Goal: Transaction & Acquisition: Book appointment/travel/reservation

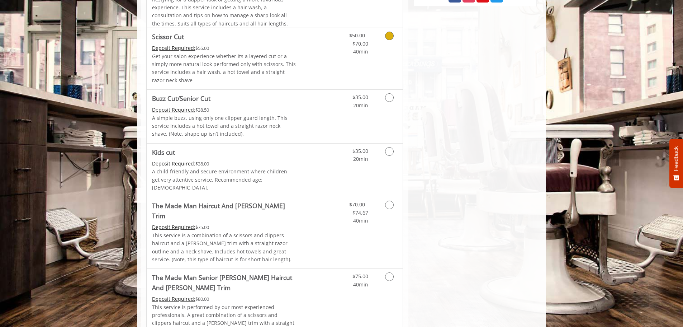
scroll to position [359, 0]
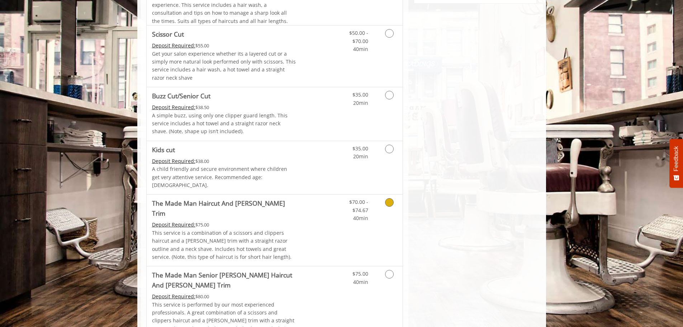
click at [305, 203] on link "Discounted Price" at bounding box center [317, 229] width 43 height 71
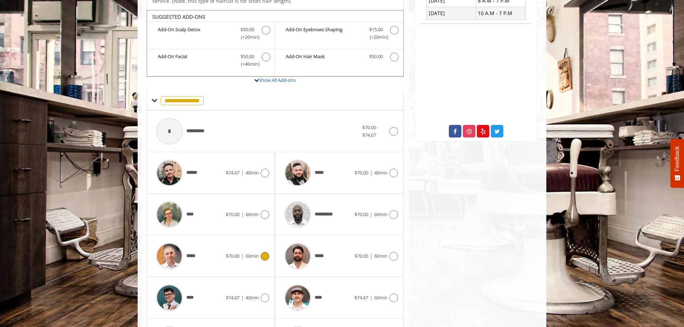
click at [213, 250] on div "*****" at bounding box center [189, 256] width 74 height 34
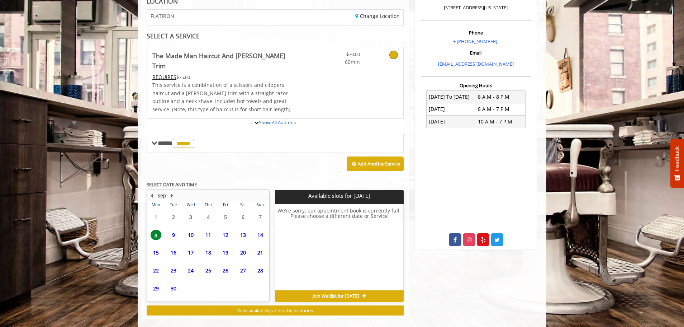
scroll to position [179, 0]
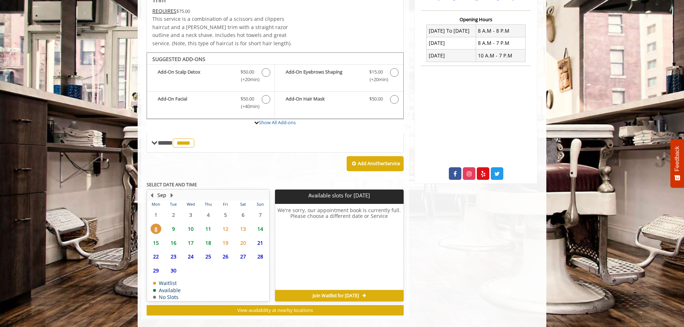
click at [173, 223] on span "9" at bounding box center [173, 228] width 11 height 10
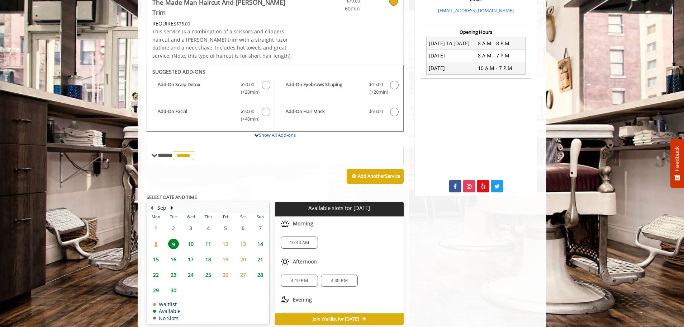
scroll to position [154, 0]
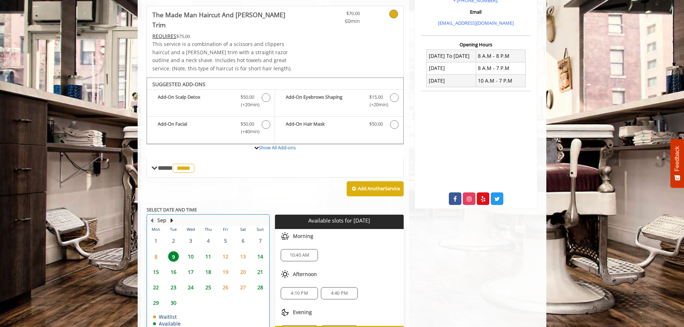
click at [196, 251] on div "10" at bounding box center [191, 256] width 14 height 10
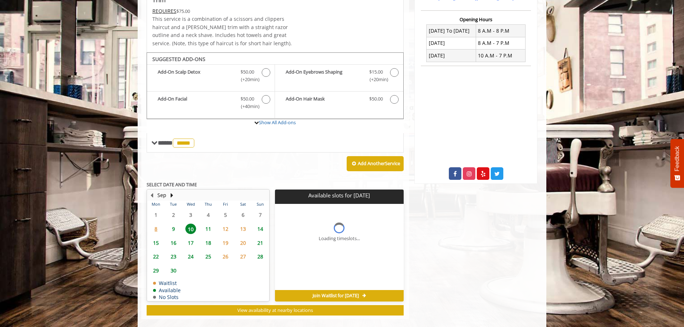
scroll to position [190, 0]
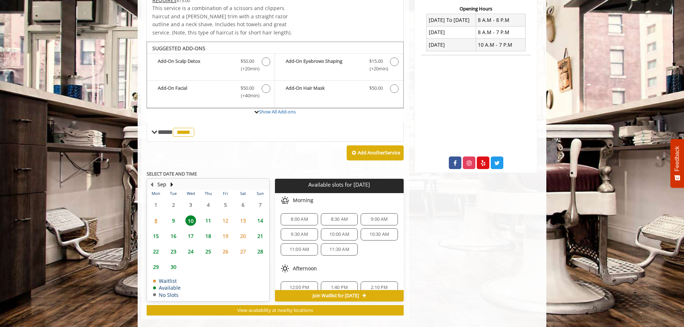
click at [174, 215] on span "9" at bounding box center [173, 220] width 11 height 10
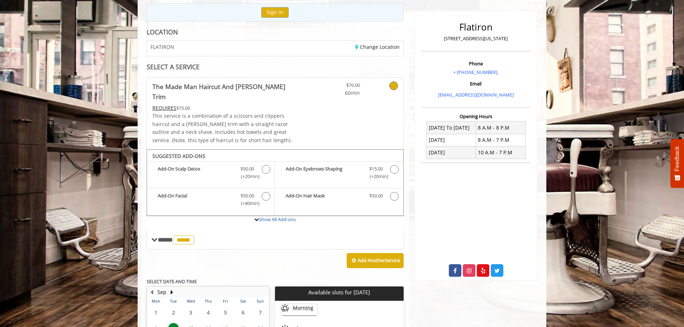
scroll to position [0, 0]
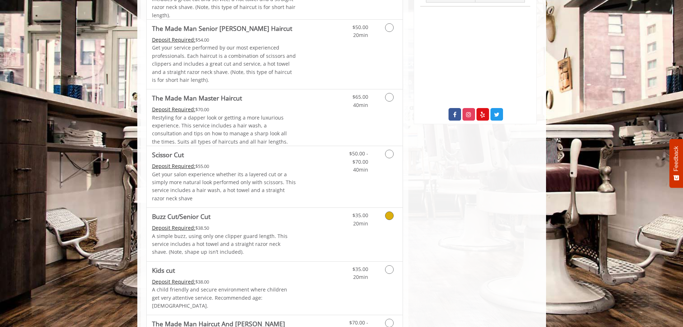
scroll to position [251, 0]
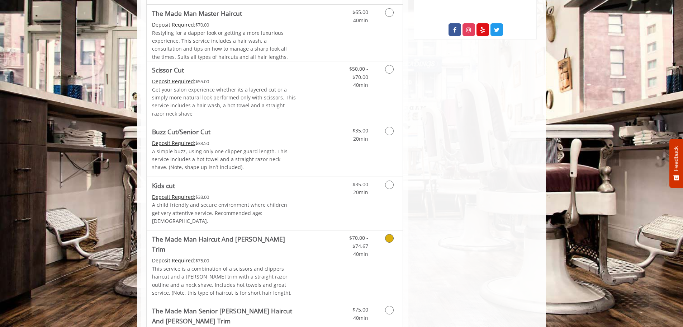
click at [301, 236] on link "Discounted Price" at bounding box center [317, 265] width 43 height 71
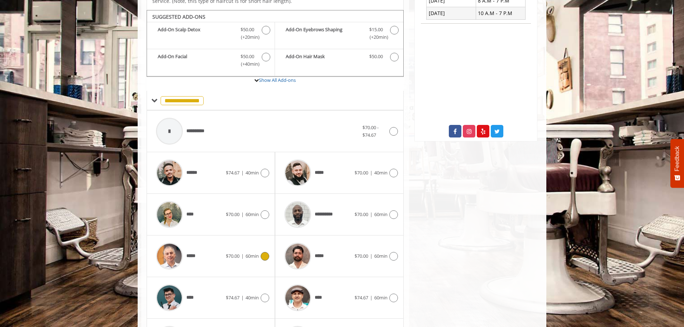
click at [201, 245] on div "*****" at bounding box center [189, 256] width 74 height 34
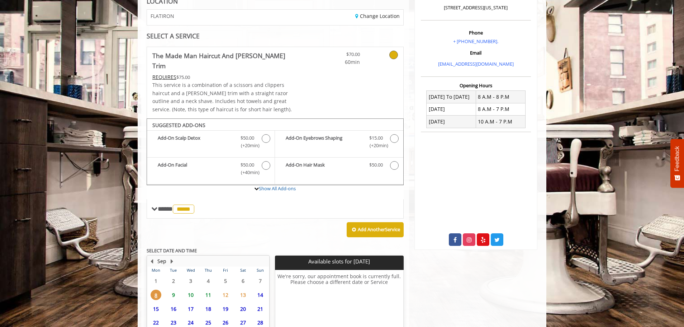
scroll to position [179, 0]
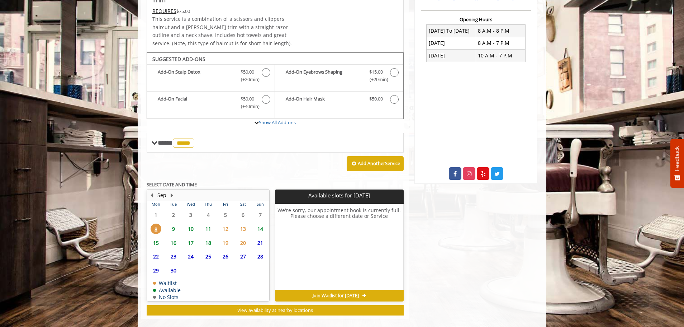
click at [187, 223] on span "10" at bounding box center [190, 228] width 11 height 10
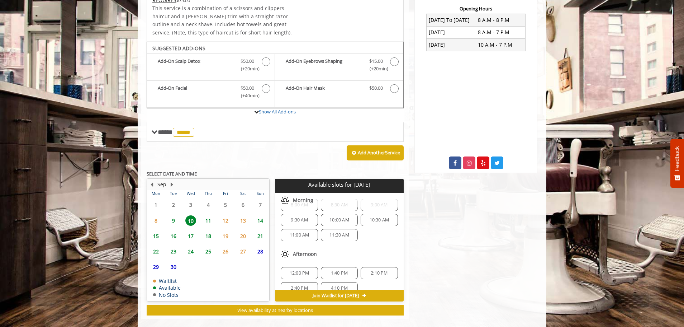
scroll to position [24, 0]
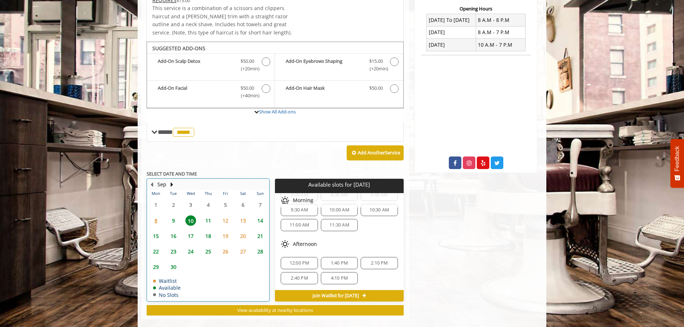
click at [166, 215] on div "9" at bounding box center [173, 220] width 14 height 10
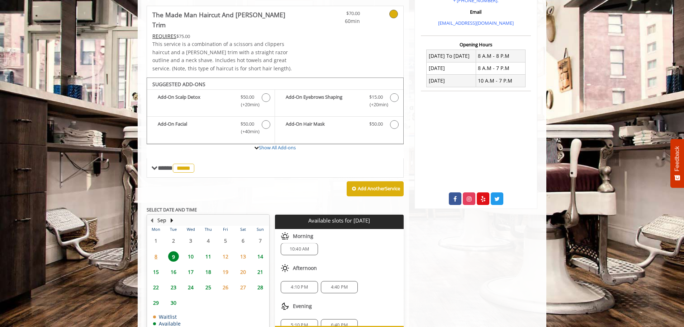
scroll to position [0, 0]
click at [242, 187] on div "Add Another Service" at bounding box center [275, 188] width 257 height 22
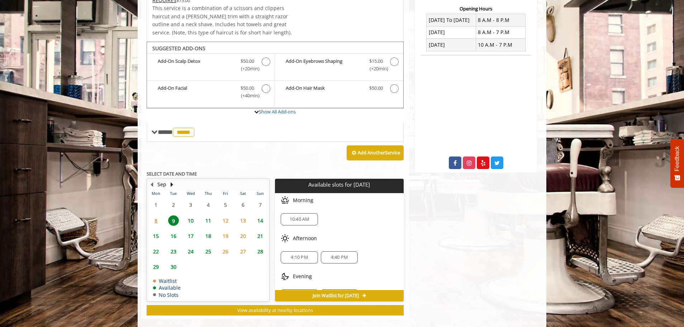
click at [372, 207] on div "10:40 AM" at bounding box center [339, 219] width 128 height 24
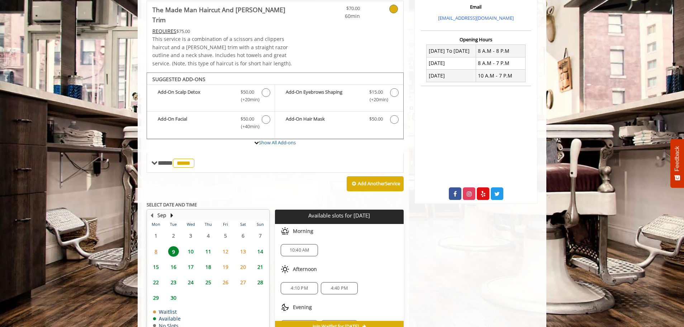
scroll to position [118, 0]
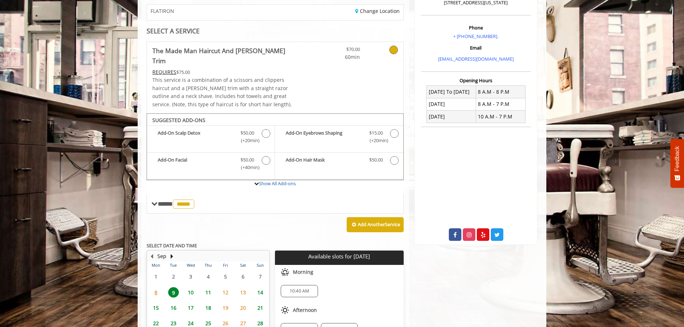
click at [243, 222] on div "Add Another Service" at bounding box center [275, 224] width 257 height 22
click at [143, 228] on div "**********" at bounding box center [275, 192] width 268 height 398
